Goal: Find specific page/section: Find specific page/section

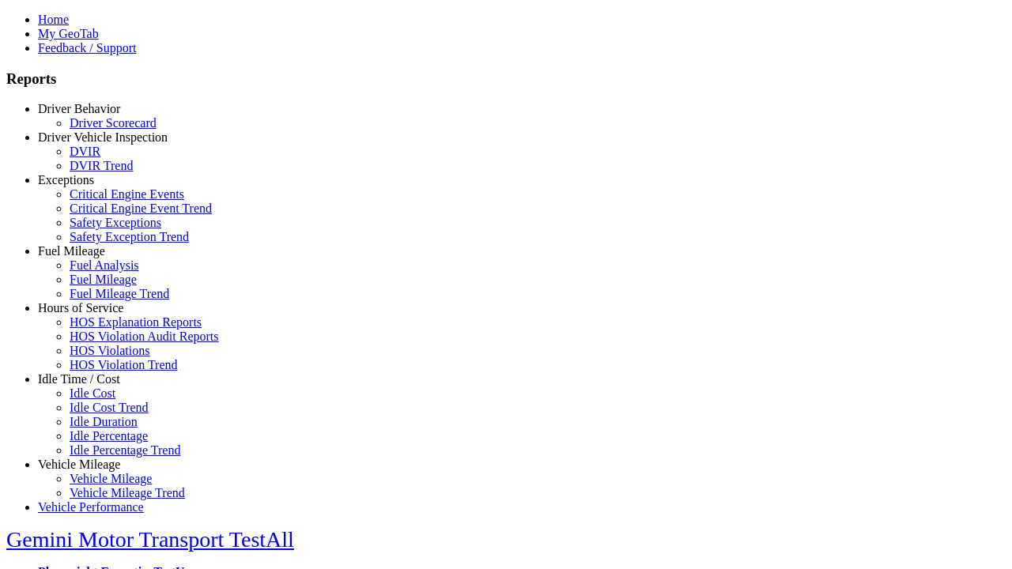
click at [91, 315] on link "Hours of Service" at bounding box center [80, 307] width 85 height 13
click at [103, 329] on link "HOS Explanation Reports" at bounding box center [136, 321] width 132 height 13
